Goal: Navigation & Orientation: Find specific page/section

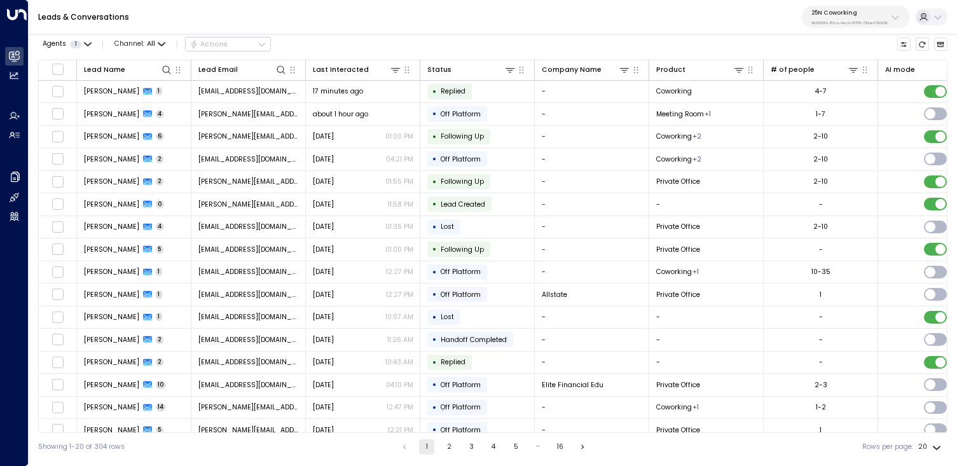
click at [903, 20] on button "25N Coworking 3b9800f4-81ca-4ec0-8758-72fbe4763f36" at bounding box center [856, 17] width 108 height 22
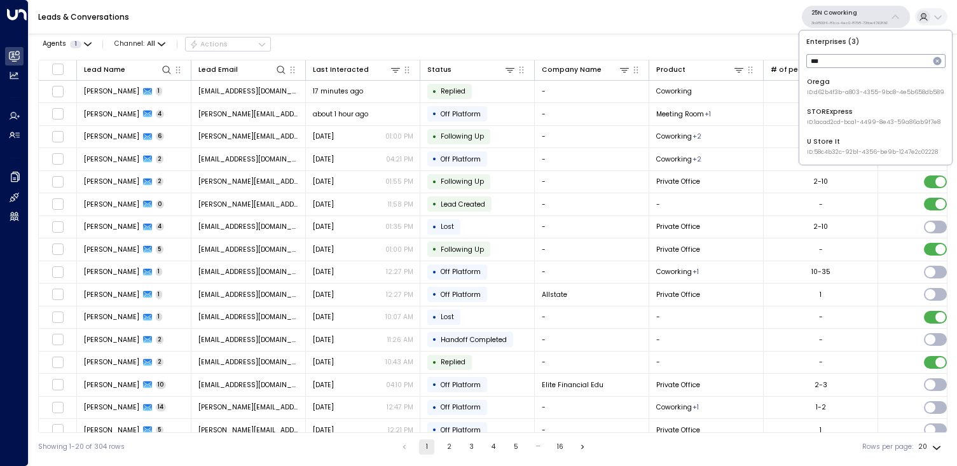
type input "****"
click at [859, 88] on span "ID: d62b4f3b-a803-4355-9bc8-4e5b658db589" at bounding box center [875, 92] width 137 height 9
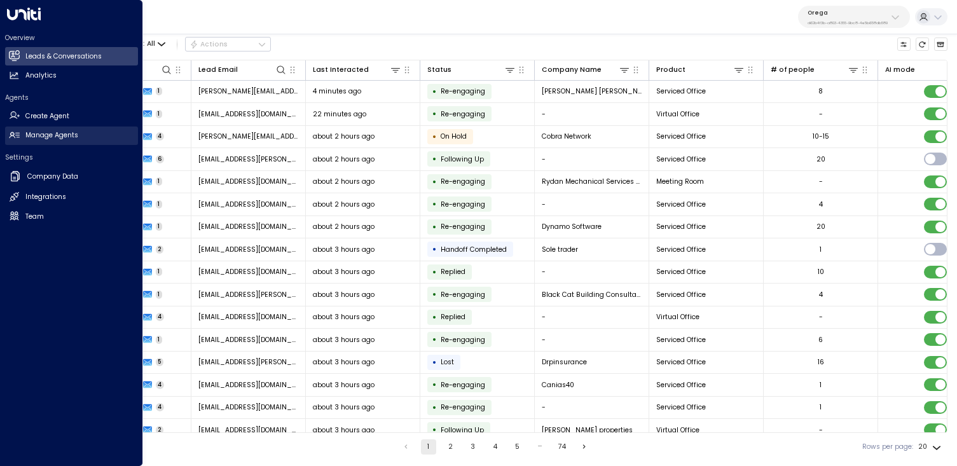
click at [54, 136] on h2 "Manage Agents" at bounding box center [51, 135] width 53 height 10
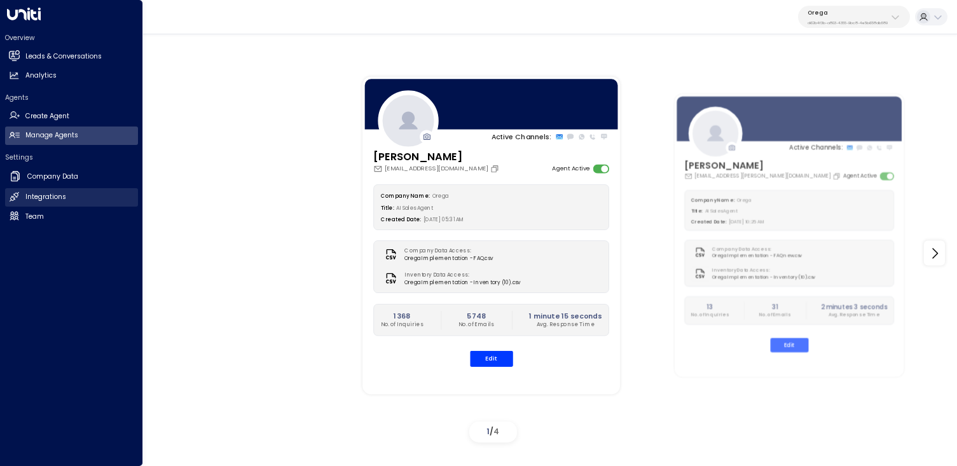
click at [22, 196] on link "Integrations Integrations" at bounding box center [71, 197] width 133 height 18
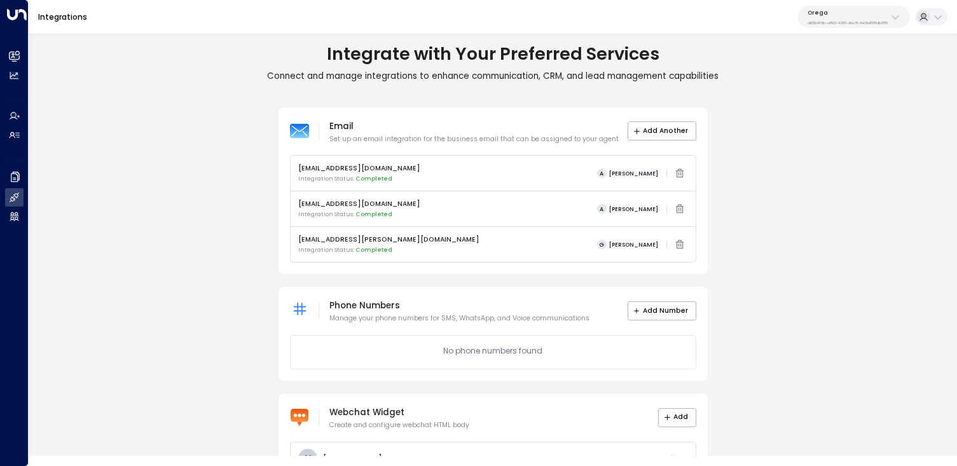
scroll to position [45, 0]
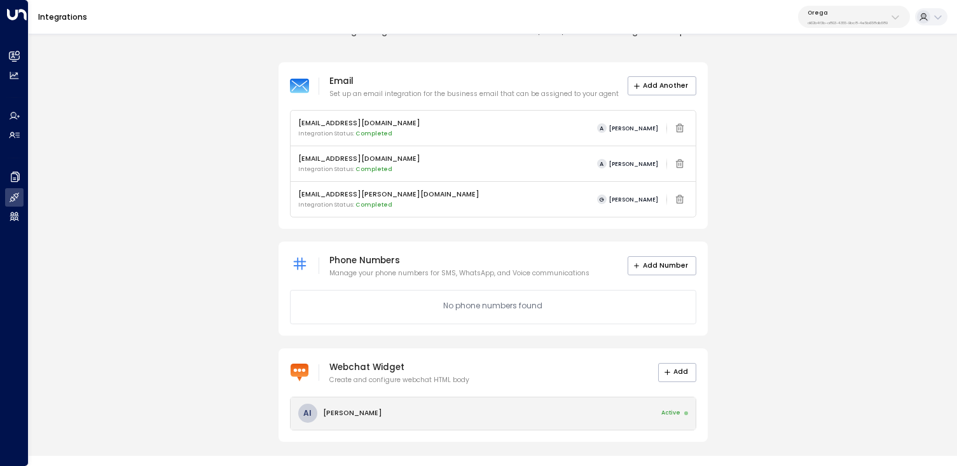
click at [664, 415] on span "Active" at bounding box center [670, 413] width 19 height 9
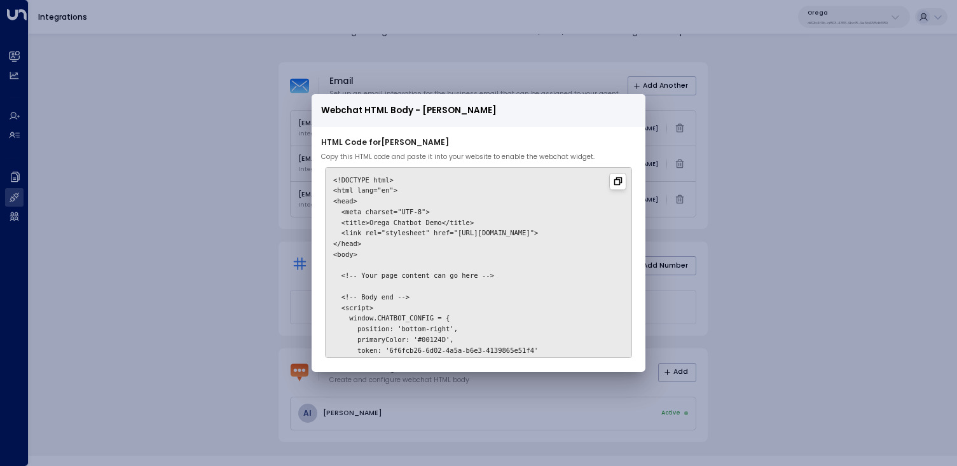
click at [622, 183] on icon at bounding box center [618, 181] width 10 height 10
click at [797, 198] on div "Webchat HTML Body - [PERSON_NAME] HTML Code for [PERSON_NAME] Copy this HTML co…" at bounding box center [478, 233] width 957 height 466
